Goal: Task Accomplishment & Management: Use online tool/utility

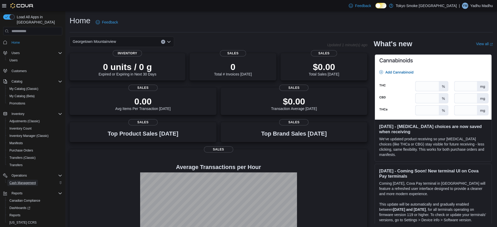
click at [26, 181] on span "Cash Management" at bounding box center [22, 183] width 26 height 4
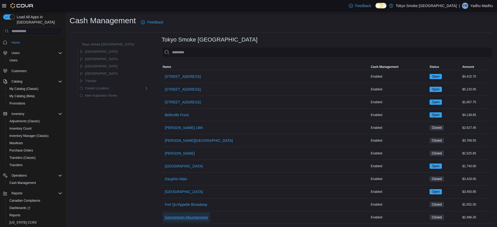
click at [188, 214] on span "Georgetown Mountainview" at bounding box center [186, 217] width 43 height 10
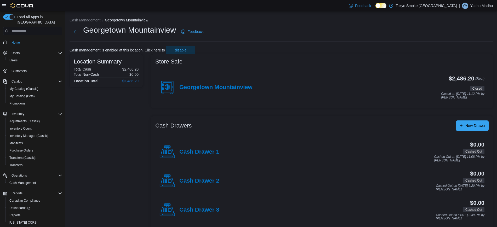
click at [181, 83] on div "Georgetown Mountainview" at bounding box center [205, 88] width 93 height 16
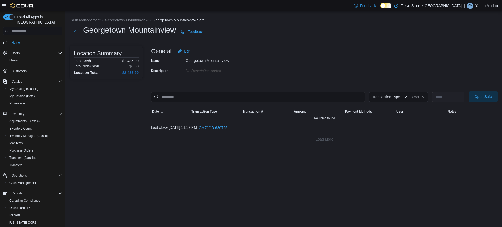
click at [482, 96] on span "Open Safe" at bounding box center [484, 96] width 18 height 5
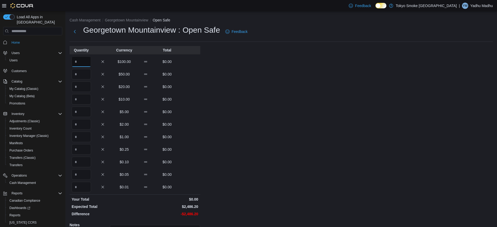
click at [82, 64] on input "Quantity" at bounding box center [81, 61] width 19 height 10
type input "*"
type input "**"
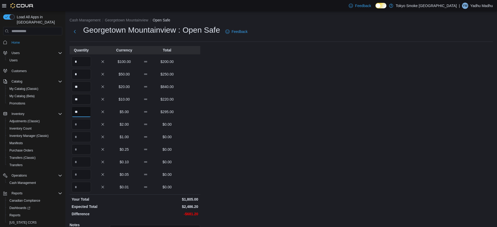
type input "**"
type input "***"
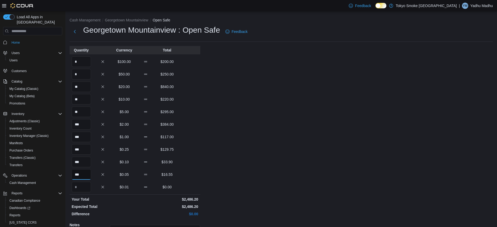
type input "***"
click at [200, 111] on div "Cash Management Georgetown Mountainview Open Safe Georgetown Mountainview : Ope…" at bounding box center [281, 147] width 432 height 273
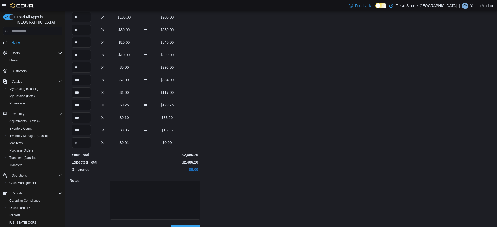
scroll to position [57, 0]
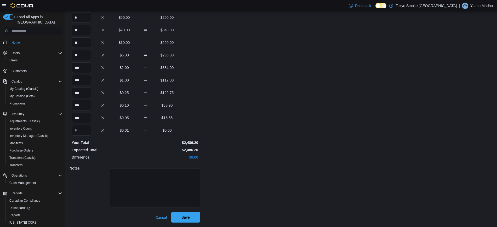
click at [179, 221] on span "Save" at bounding box center [185, 217] width 23 height 10
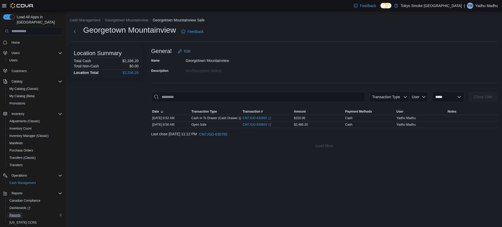
click at [12, 212] on span "Reports" at bounding box center [14, 215] width 11 height 6
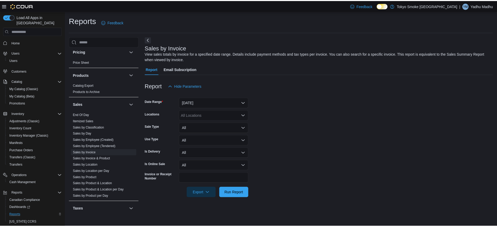
scroll to position [281, 0]
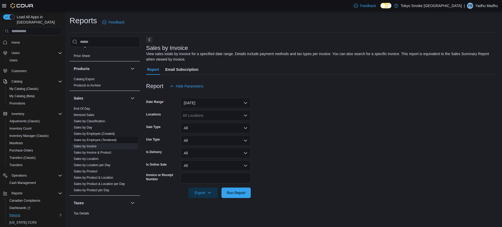
click at [93, 137] on span "Sales by Employee (Tendered)" at bounding box center [105, 140] width 66 height 6
click at [92, 138] on link "Sales by Employee (Tendered)" at bounding box center [95, 140] width 43 height 4
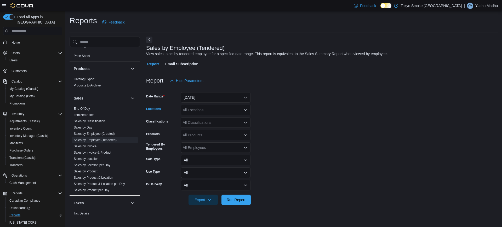
click at [195, 108] on div "All Locations" at bounding box center [216, 110] width 70 height 10
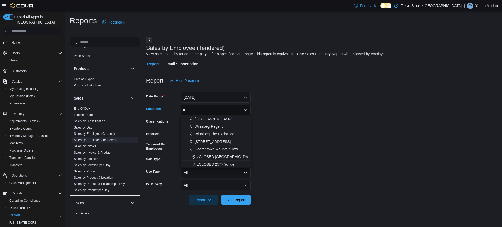
type input "**"
click at [216, 148] on span "Georgetown Mountainview" at bounding box center [216, 149] width 43 height 5
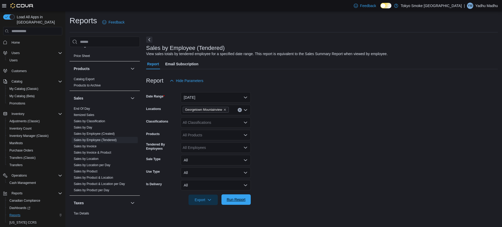
click at [240, 203] on span "Run Report" at bounding box center [236, 200] width 23 height 10
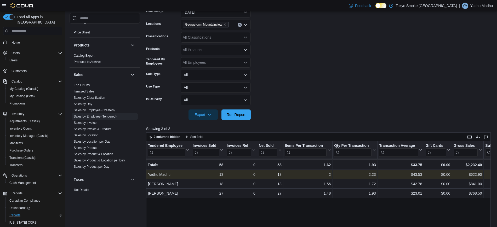
scroll to position [0, 3]
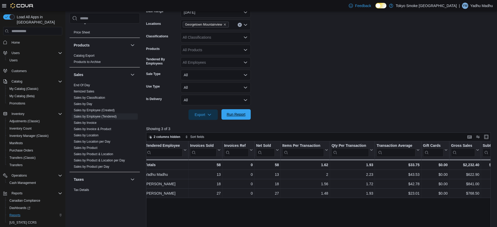
click at [244, 109] on form "Date Range [DATE] Locations [GEOGRAPHIC_DATA] Mountainview Classifications All …" at bounding box center [320, 60] width 348 height 119
click at [233, 113] on span "Run Report" at bounding box center [236, 114] width 19 height 5
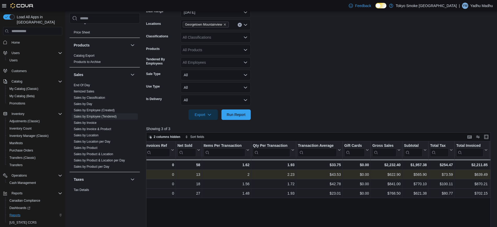
scroll to position [0, 82]
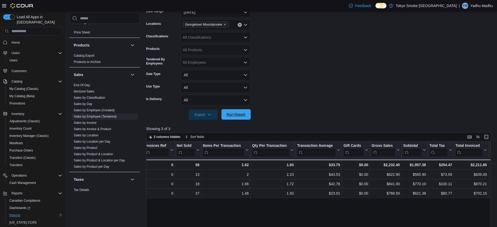
click at [229, 117] on span "Run Report" at bounding box center [236, 114] width 19 height 5
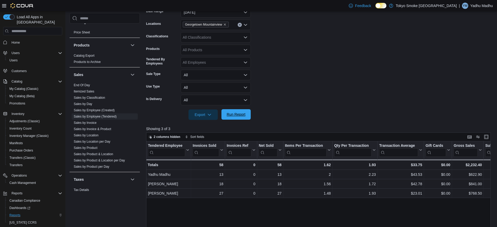
click at [229, 117] on span "Run Report" at bounding box center [236, 114] width 19 height 5
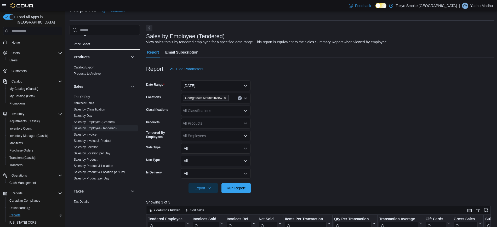
scroll to position [12, 0]
click at [207, 87] on button "[DATE]" at bounding box center [216, 86] width 70 height 10
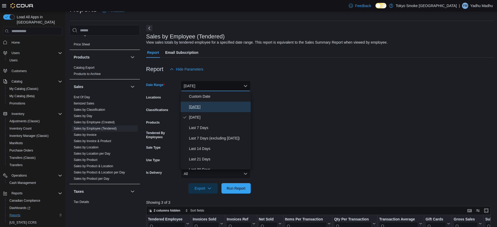
click at [204, 106] on span "[DATE]" at bounding box center [219, 107] width 60 height 6
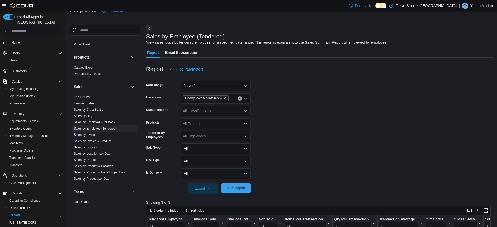
click at [237, 188] on span "Run Report" at bounding box center [236, 188] width 19 height 5
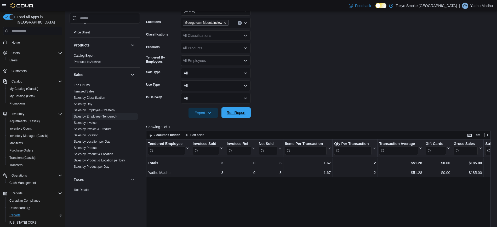
scroll to position [87, 0]
click at [237, 112] on span "Run Report" at bounding box center [236, 112] width 19 height 5
